Goal: Use online tool/utility

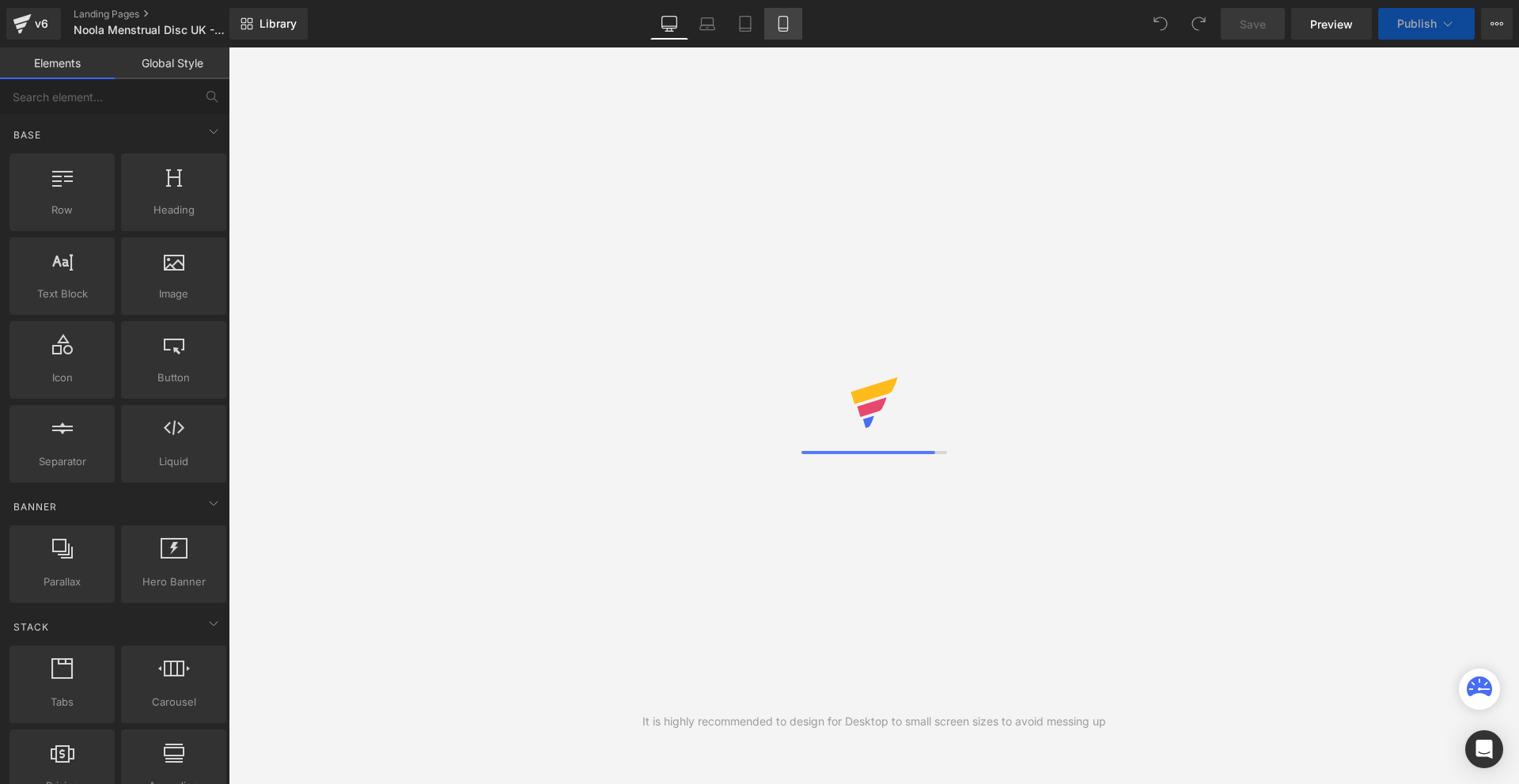
click at [789, 30] on icon at bounding box center [783, 24] width 16 height 16
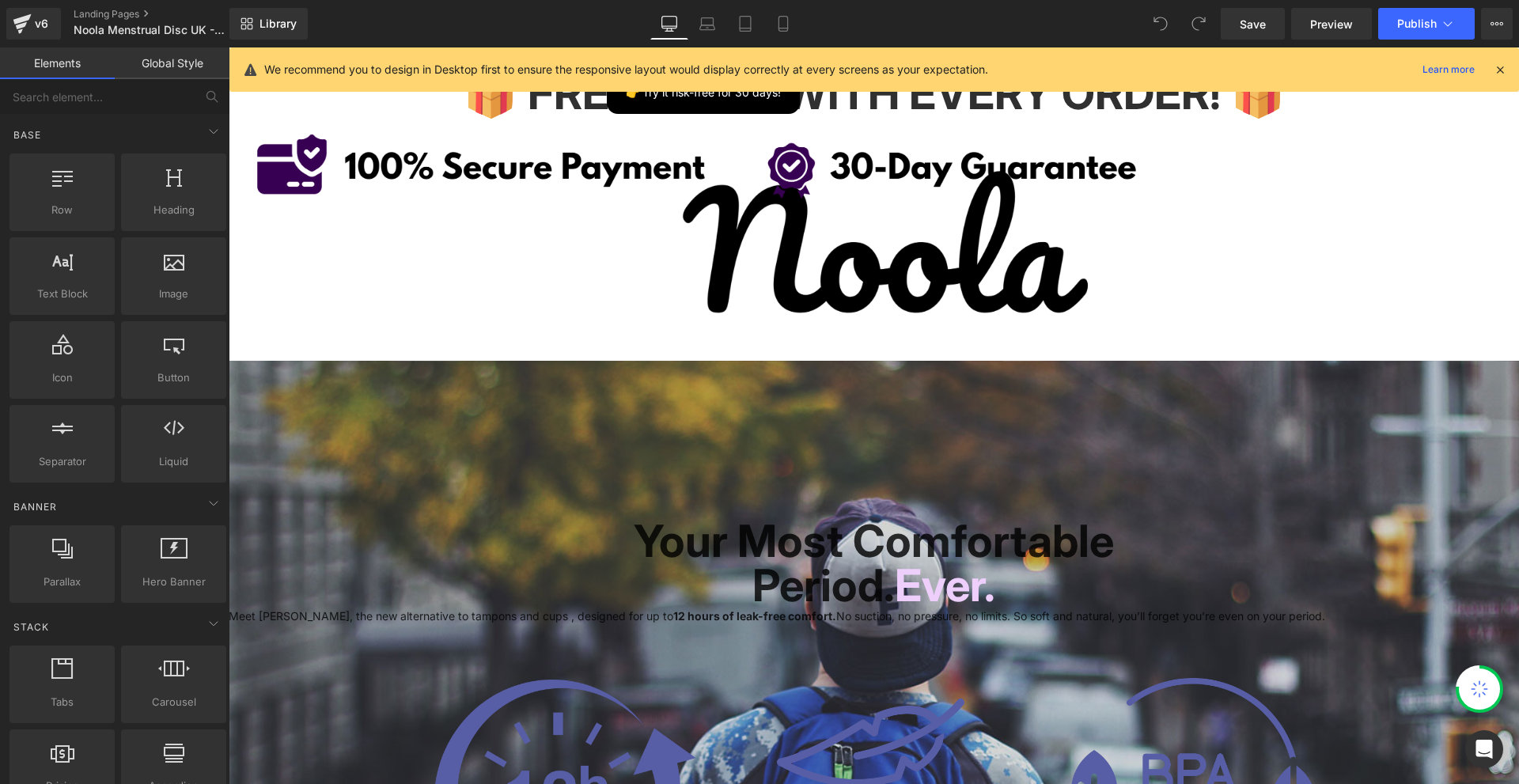
drag, startPoint x: 1499, startPoint y: 68, endPoint x: 922, endPoint y: 2, distance: 580.8
click at [1499, 68] on icon at bounding box center [1499, 69] width 14 height 14
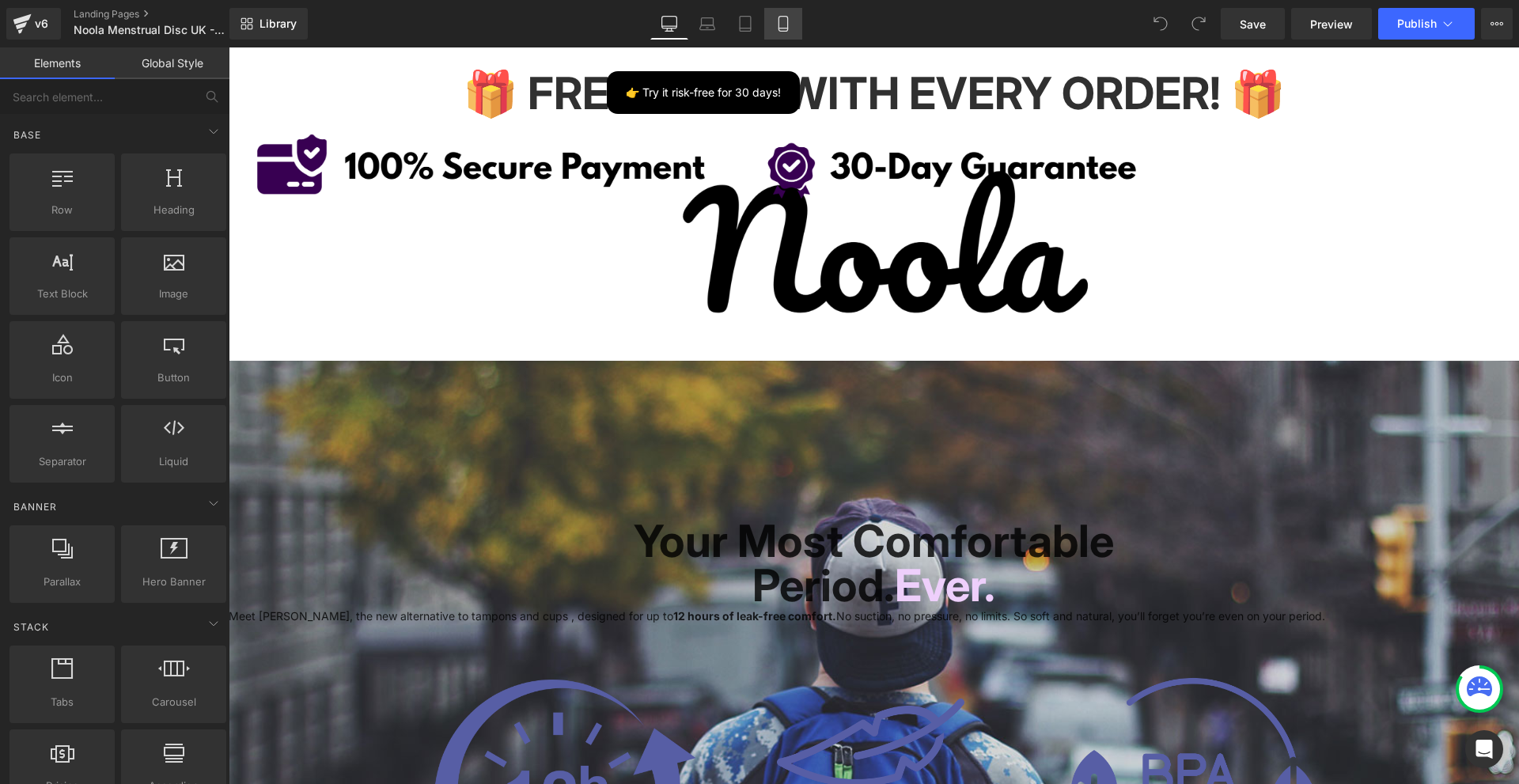
click at [797, 22] on link "Mobile" at bounding box center [783, 24] width 38 height 32
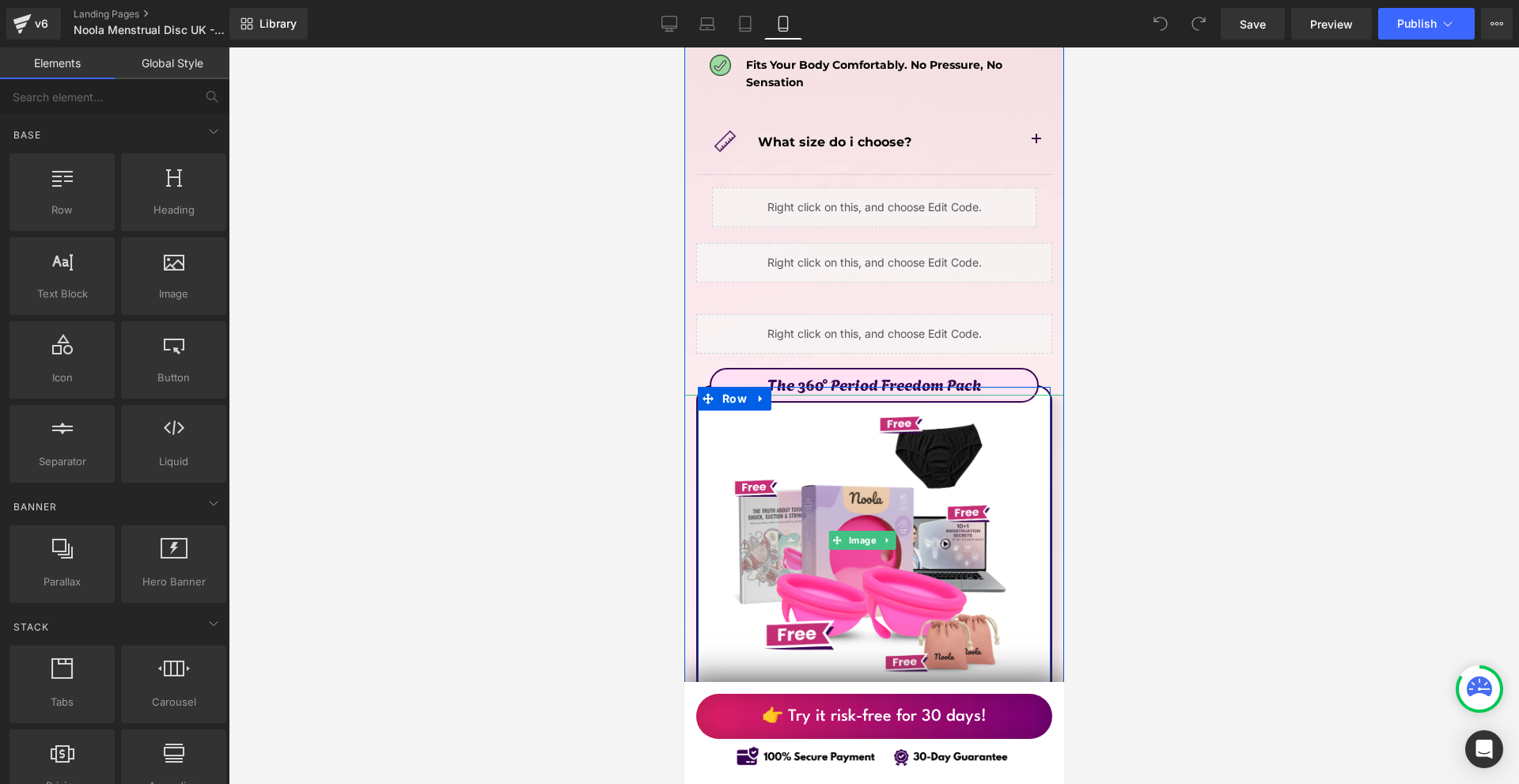
scroll to position [8700, 0]
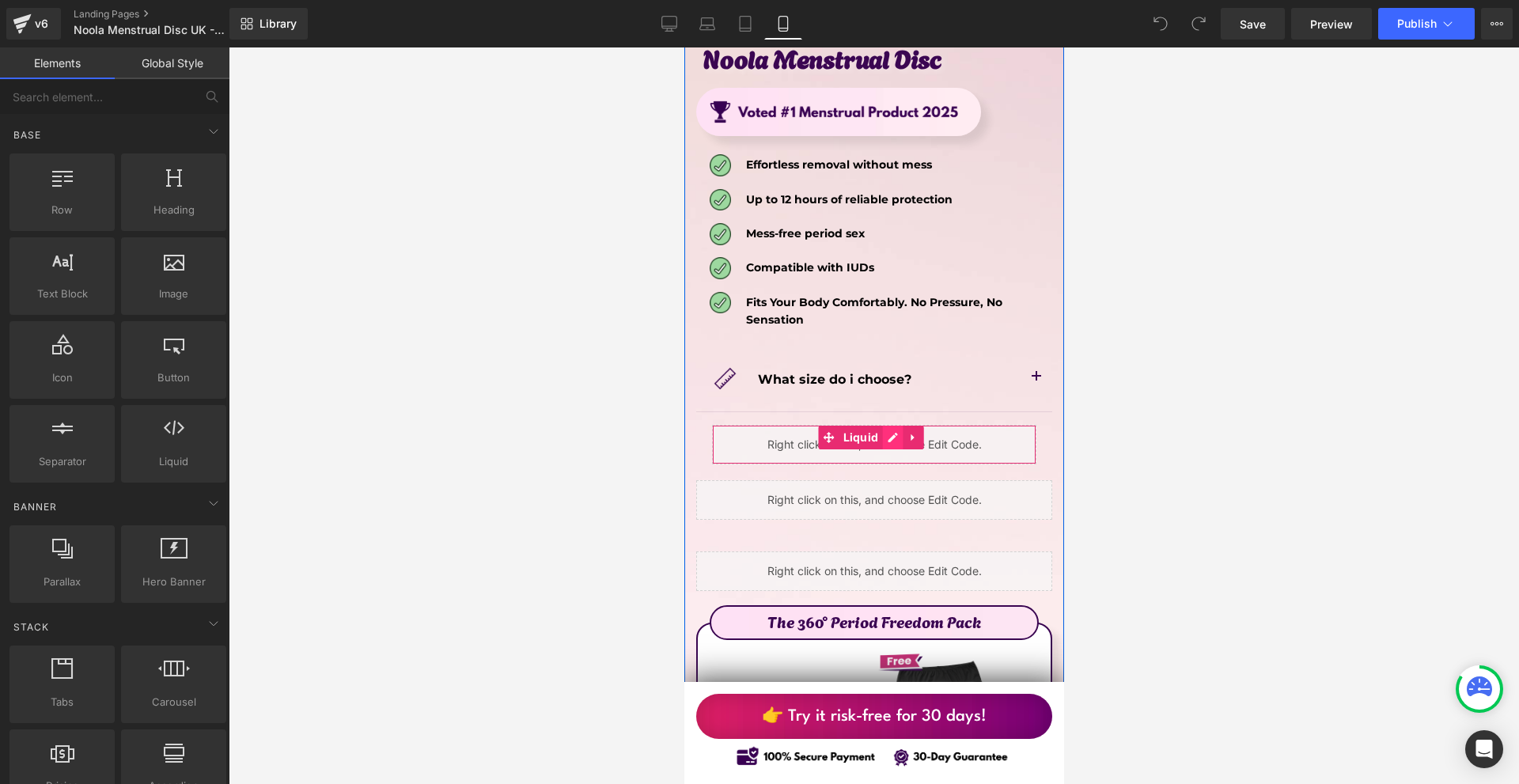
click at [896, 425] on div "Liquid" at bounding box center [873, 444] width 324 height 39
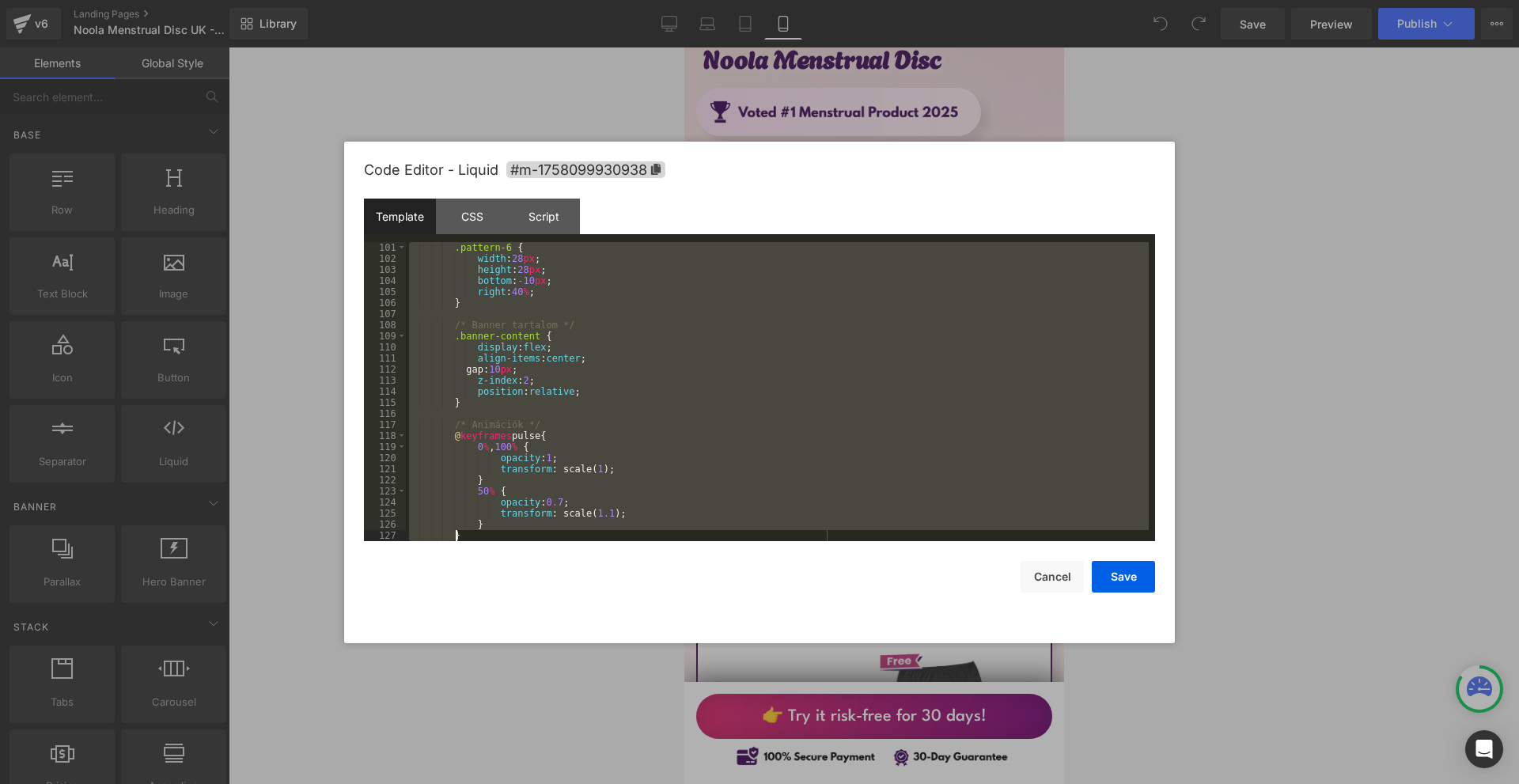
scroll to position [1816, 0]
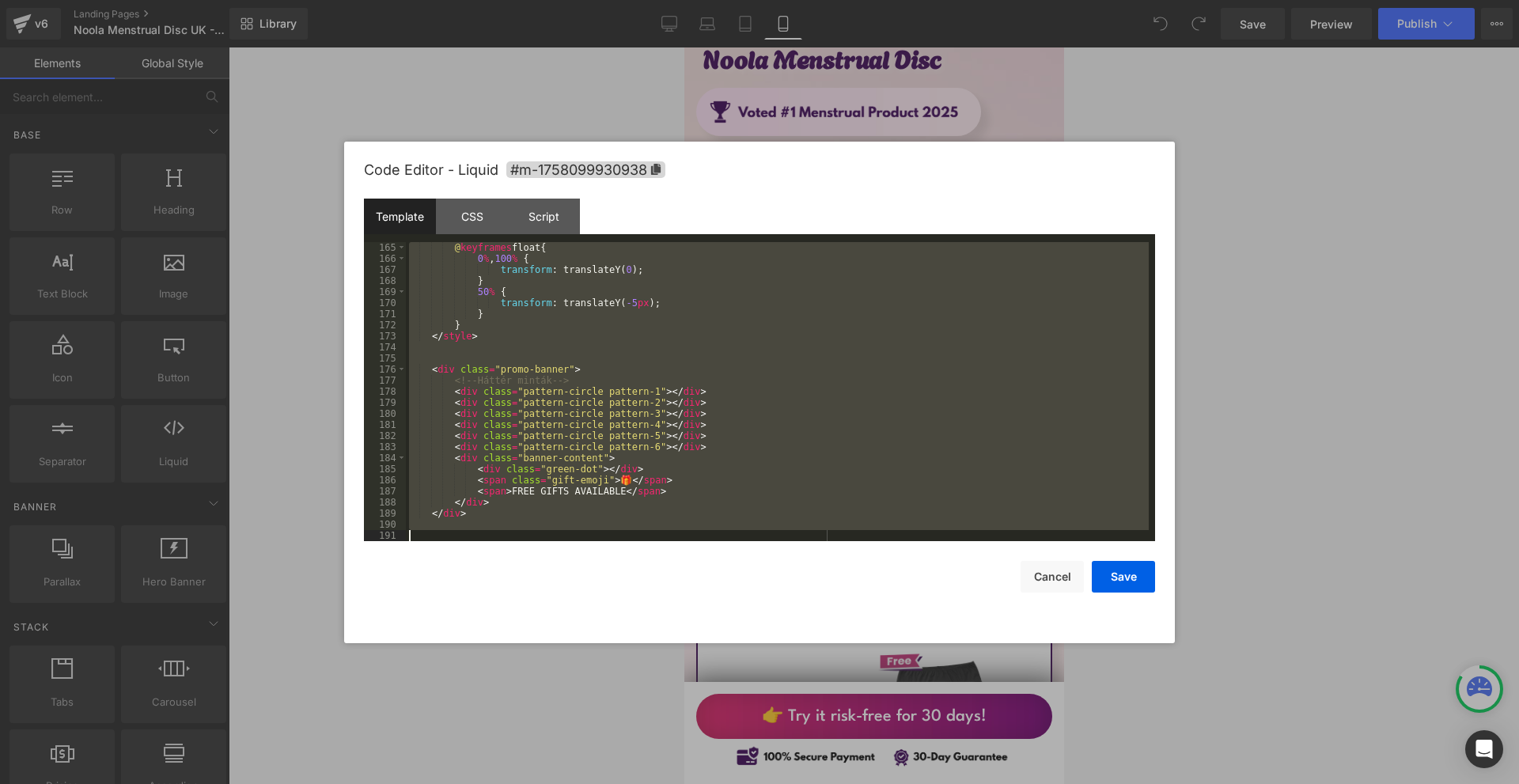
drag, startPoint x: 429, startPoint y: 247, endPoint x: 803, endPoint y: 621, distance: 528.9
click at [803, 621] on div "Code Editor - Liquid #m-1758099930938 Template CSS Script Data 165 166 167 168 …" at bounding box center [759, 392] width 791 height 501
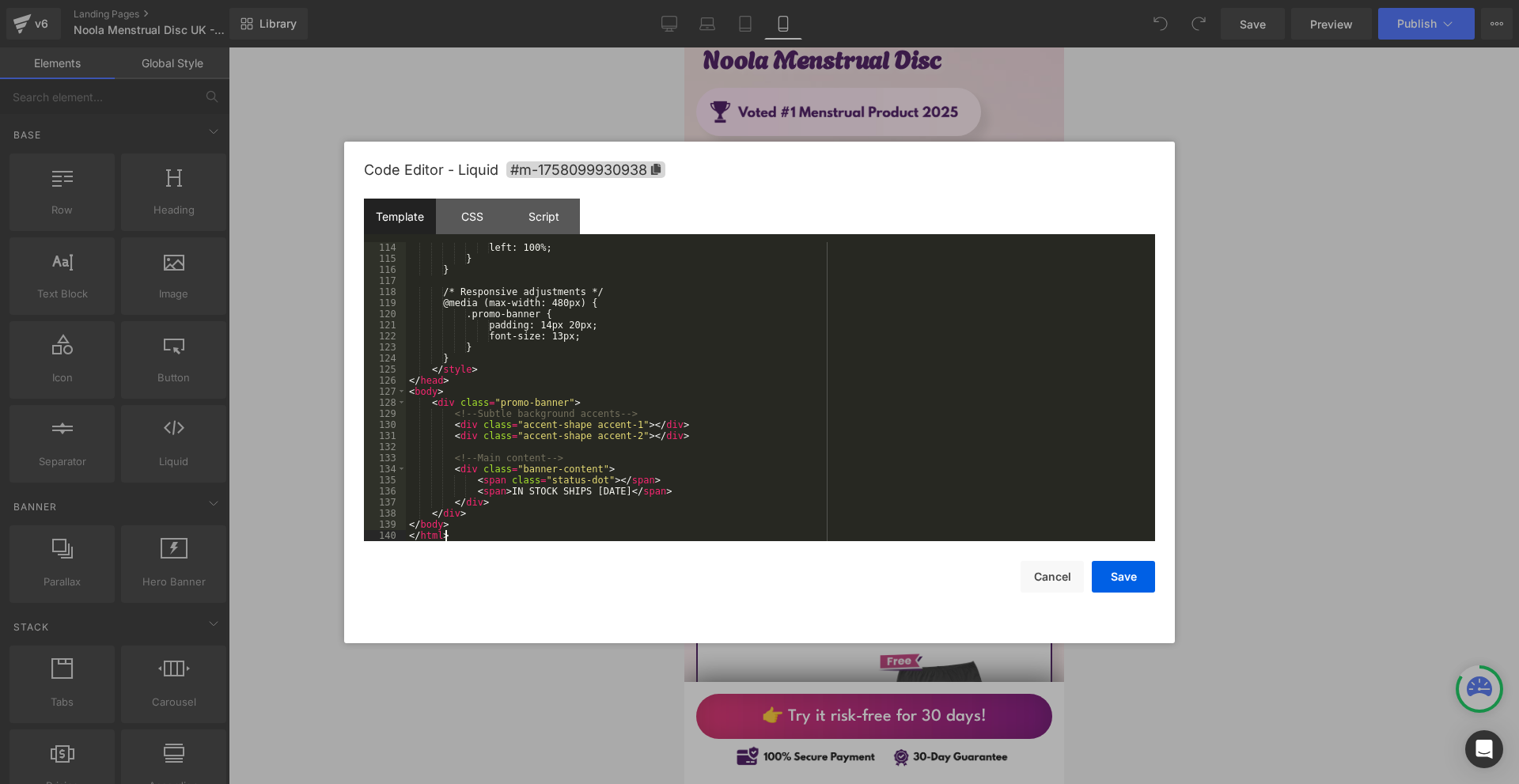
scroll to position [1251, 0]
click at [1136, 580] on button "Save" at bounding box center [1123, 576] width 63 height 32
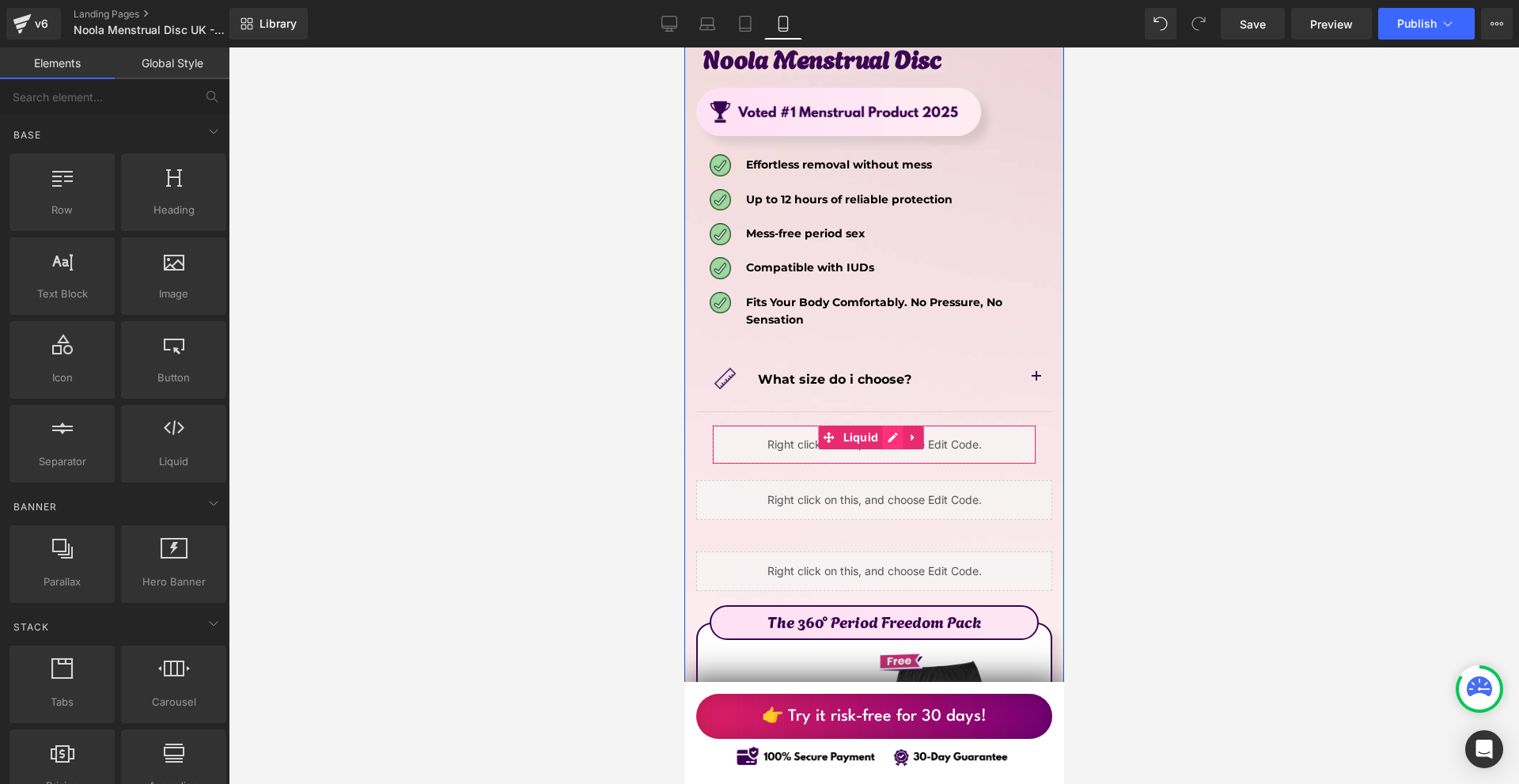
click at [885, 425] on div "Liquid" at bounding box center [873, 444] width 324 height 39
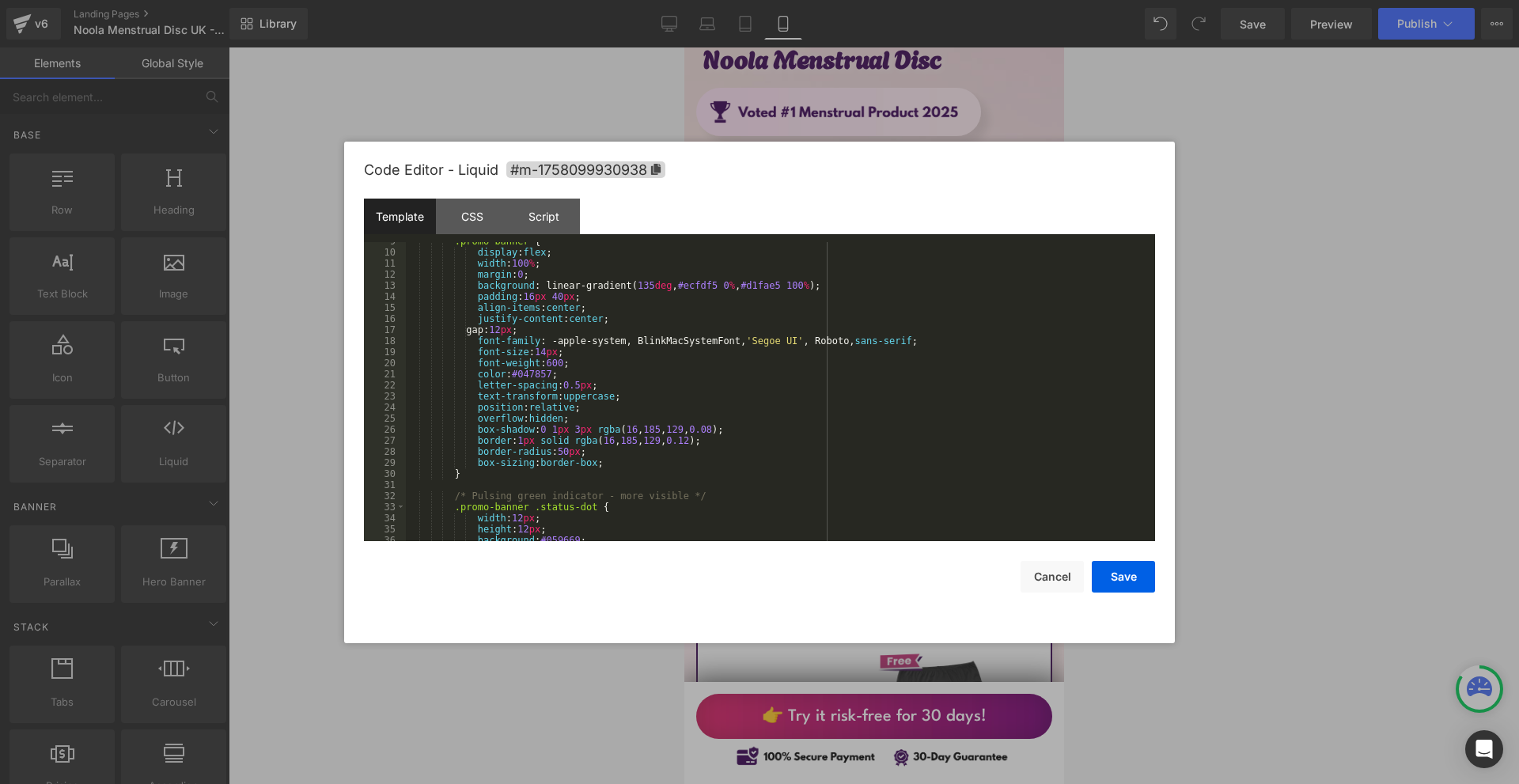
scroll to position [143, 0]
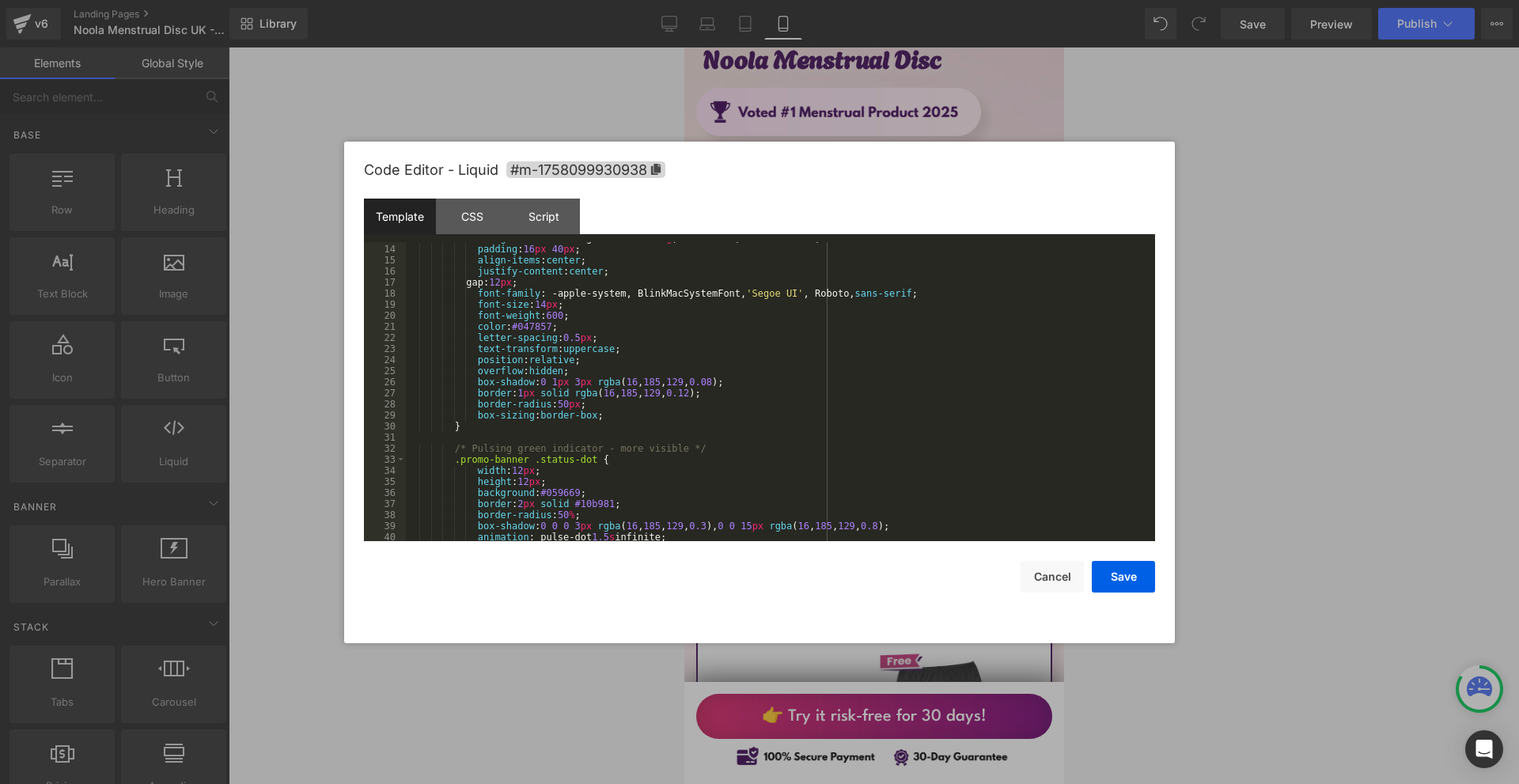
drag, startPoint x: 1348, startPoint y: 341, endPoint x: 233, endPoint y: 157, distance: 1130.1
click at [1348, 341] on div at bounding box center [760, 392] width 1519 height 784
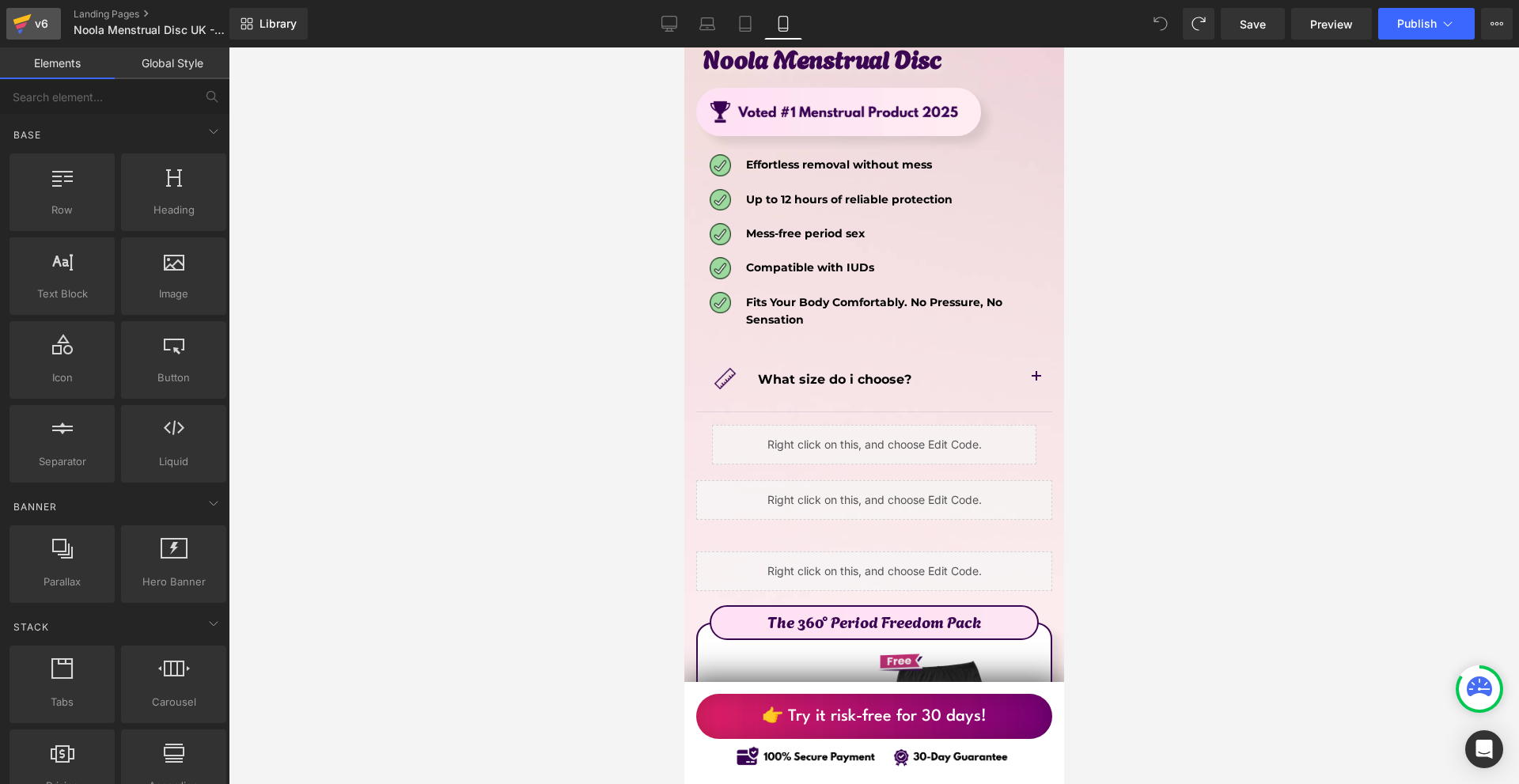
click at [38, 33] on div "v6" at bounding box center [41, 24] width 20 height 21
